Goal: Find specific page/section: Find specific page/section

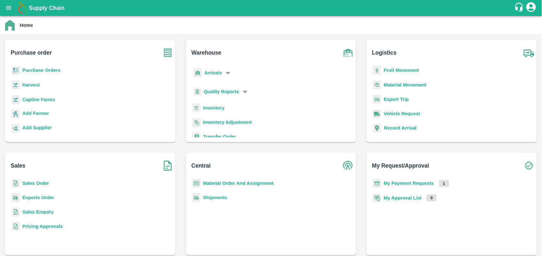
click at [403, 181] on b "My Payment Requests" at bounding box center [409, 183] width 50 height 5
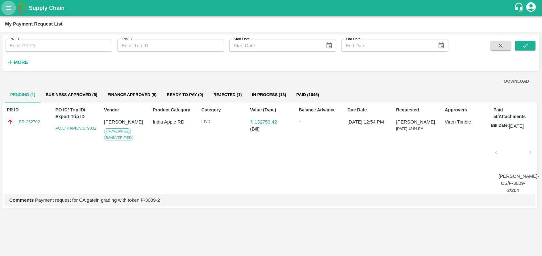
click at [8, 3] on button "open drawer" at bounding box center [8, 8] width 15 height 15
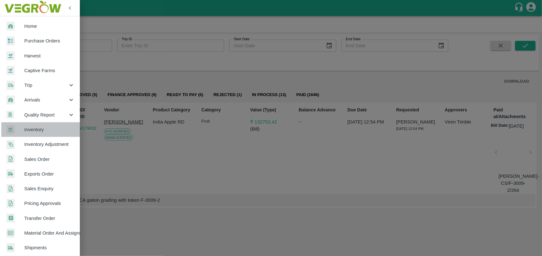
click at [42, 127] on span "Inventory" at bounding box center [49, 129] width 50 height 7
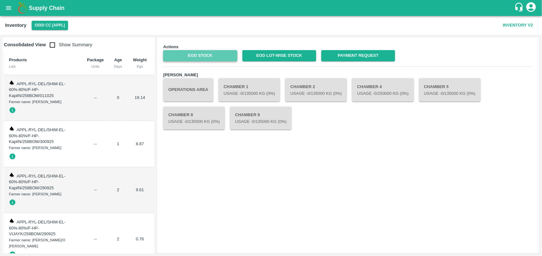
click at [197, 55] on link "EOD Stock" at bounding box center [200, 55] width 74 height 11
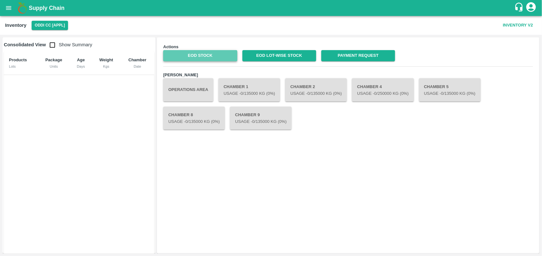
click at [201, 58] on link "EOD Stock" at bounding box center [200, 55] width 74 height 11
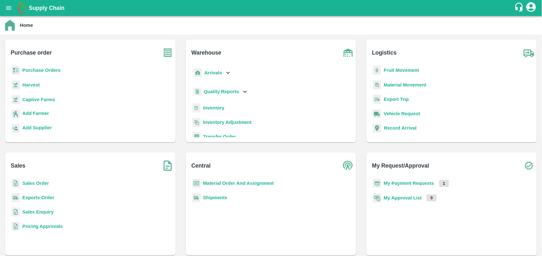
click at [217, 108] on b "Inventory" at bounding box center [213, 107] width 21 height 5
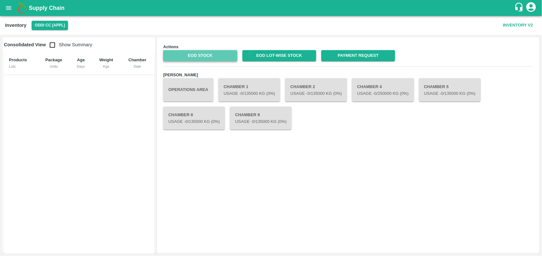
click at [210, 58] on link "EOD Stock" at bounding box center [200, 55] width 74 height 11
